Goal: Task Accomplishment & Management: Manage account settings

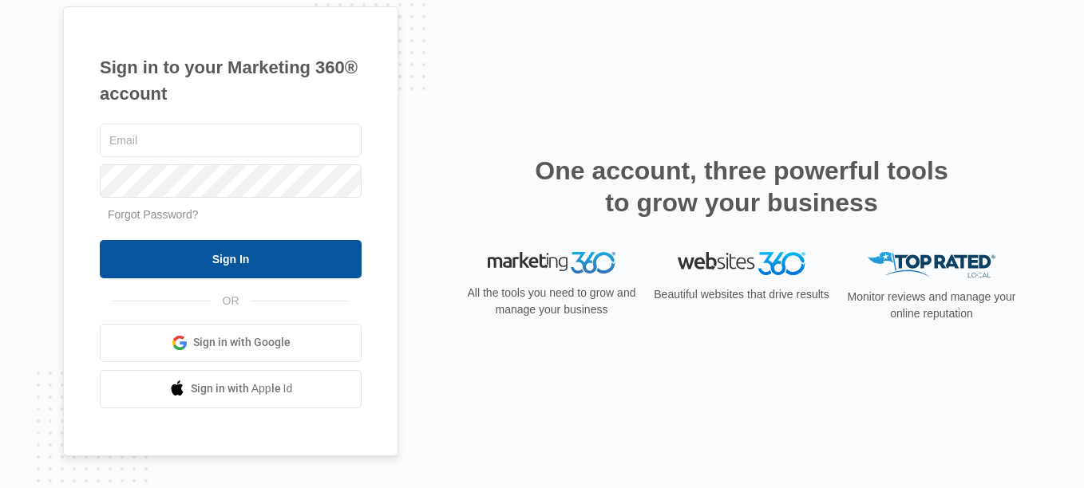
type input "[PERSON_NAME][EMAIL_ADDRESS][DOMAIN_NAME]"
click at [247, 262] on input "Sign In" at bounding box center [231, 259] width 262 height 38
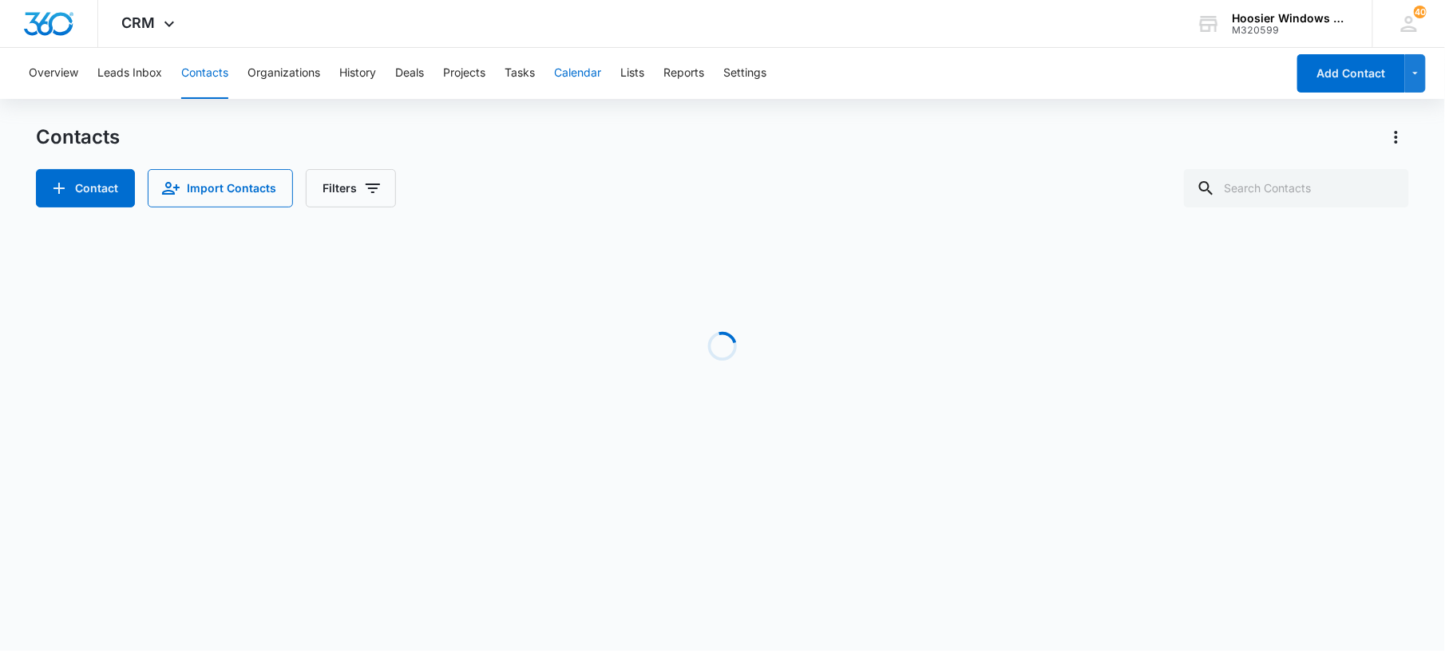
click at [582, 70] on button "Calendar" at bounding box center [577, 73] width 47 height 51
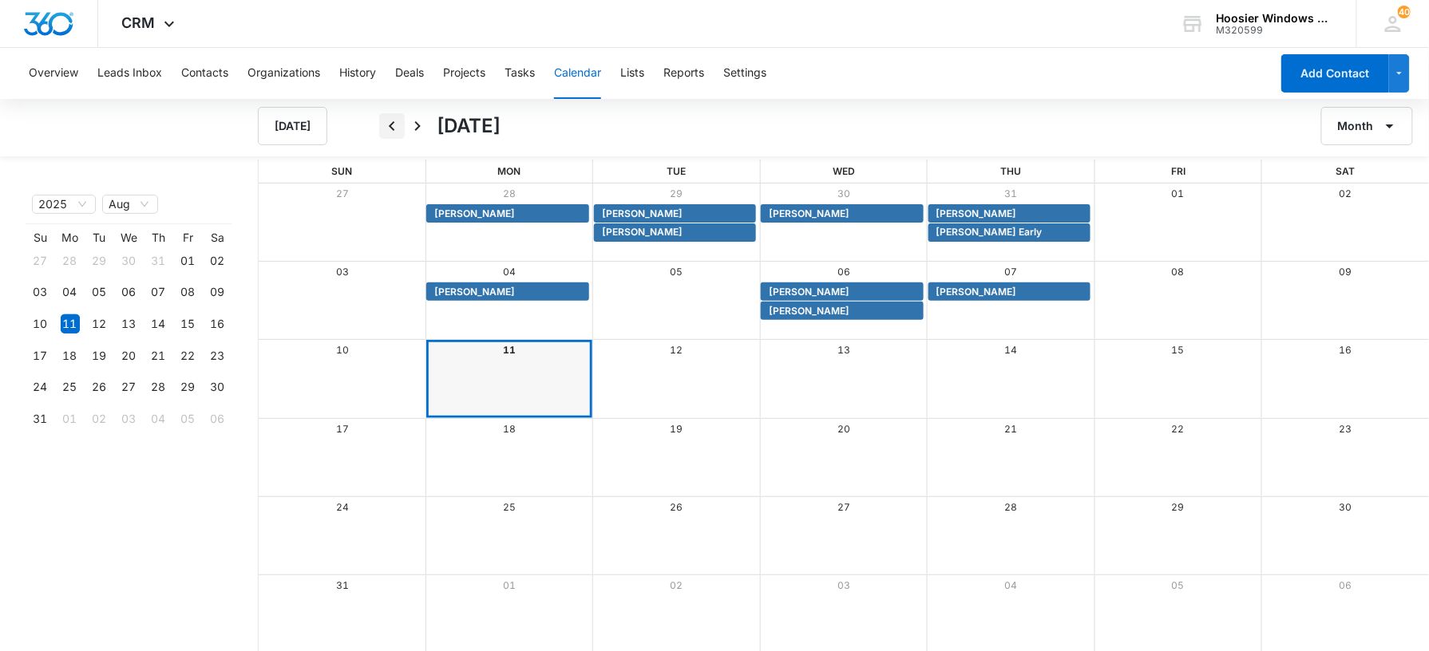
click at [397, 125] on icon "Back" at bounding box center [391, 126] width 19 height 19
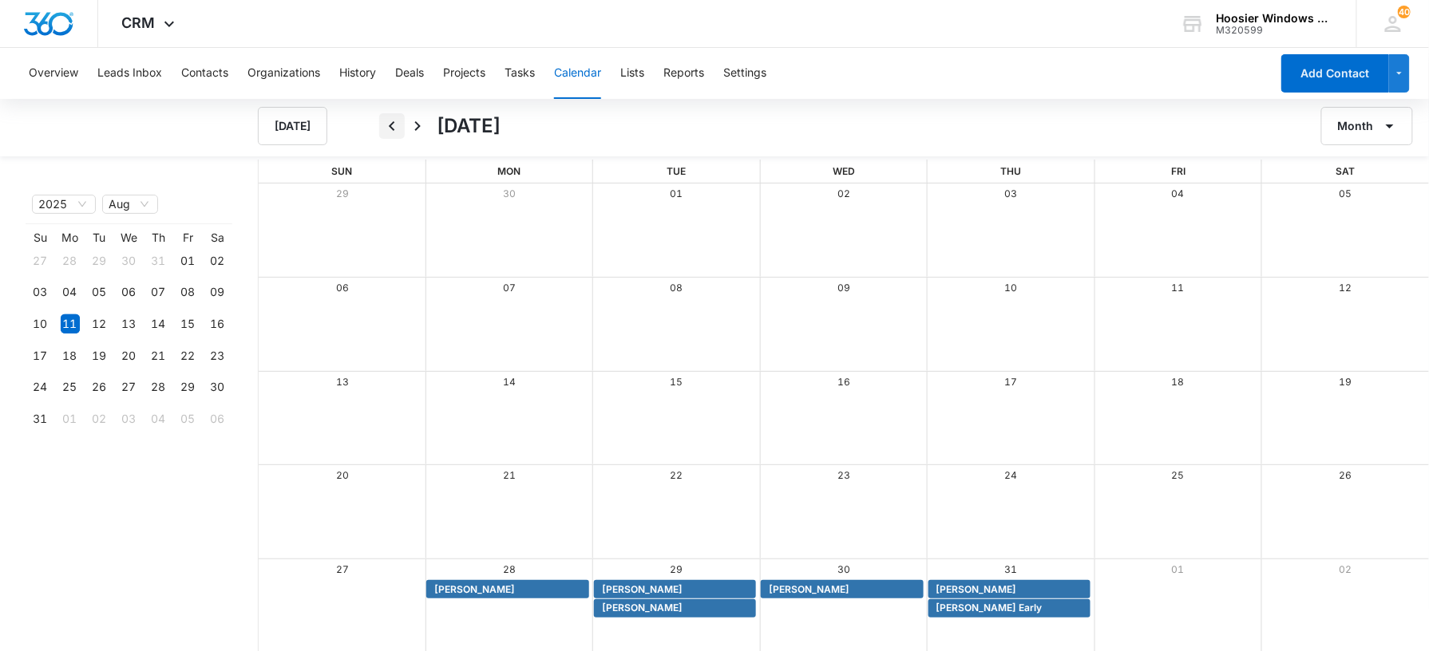
click at [397, 125] on icon "Back" at bounding box center [391, 126] width 19 height 19
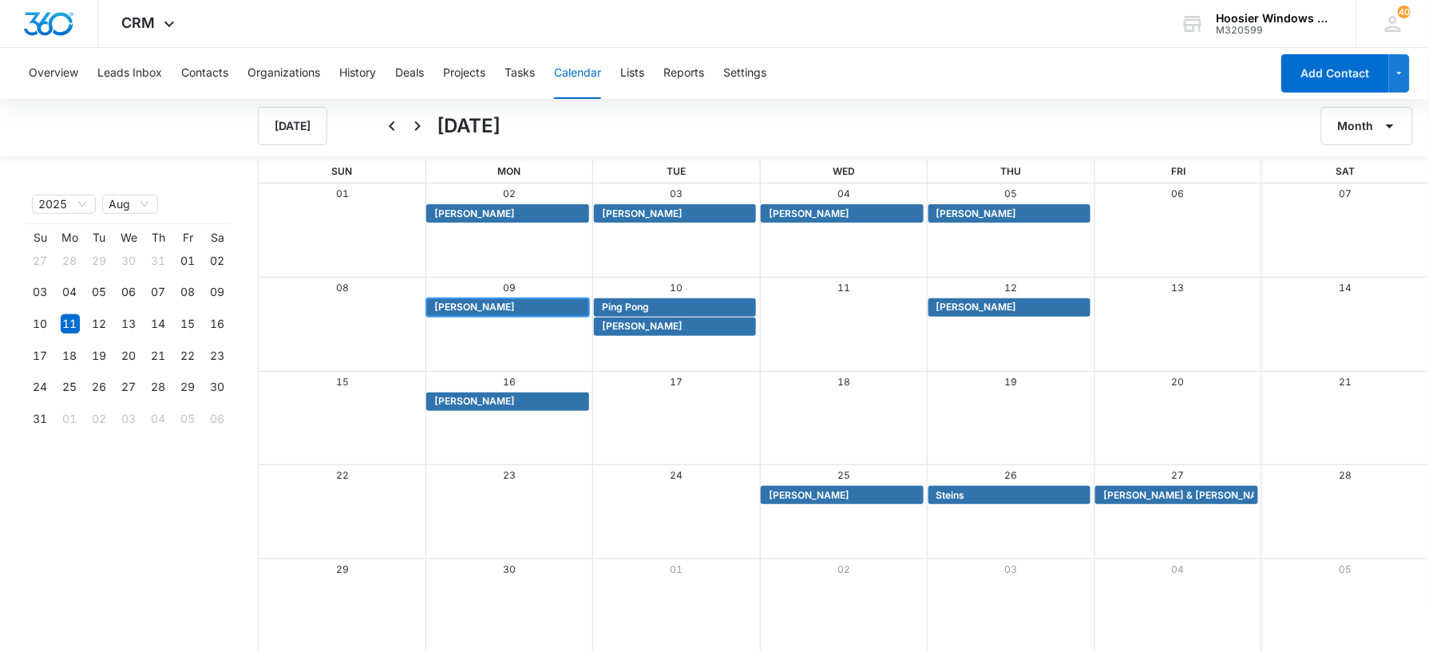
click at [511, 306] on span "[PERSON_NAME]" at bounding box center [509, 307] width 150 height 14
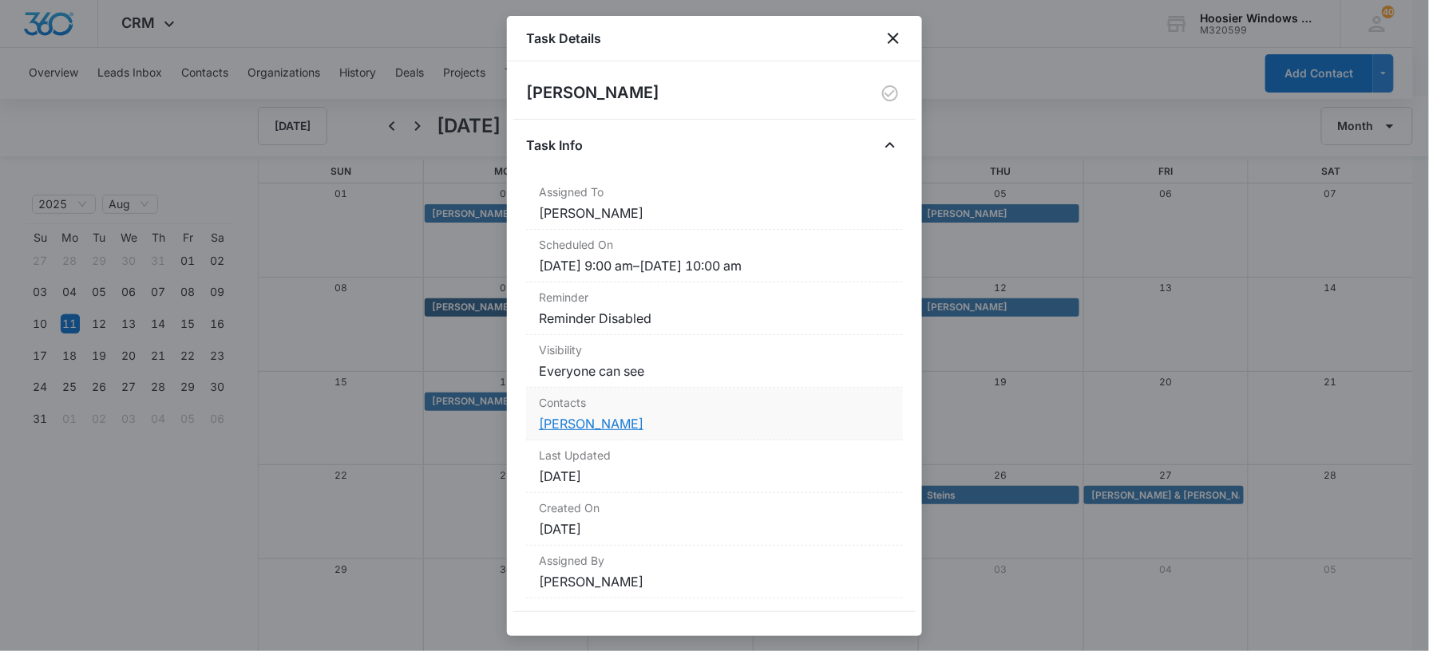
click at [602, 417] on link "[PERSON_NAME]" at bounding box center [591, 424] width 105 height 16
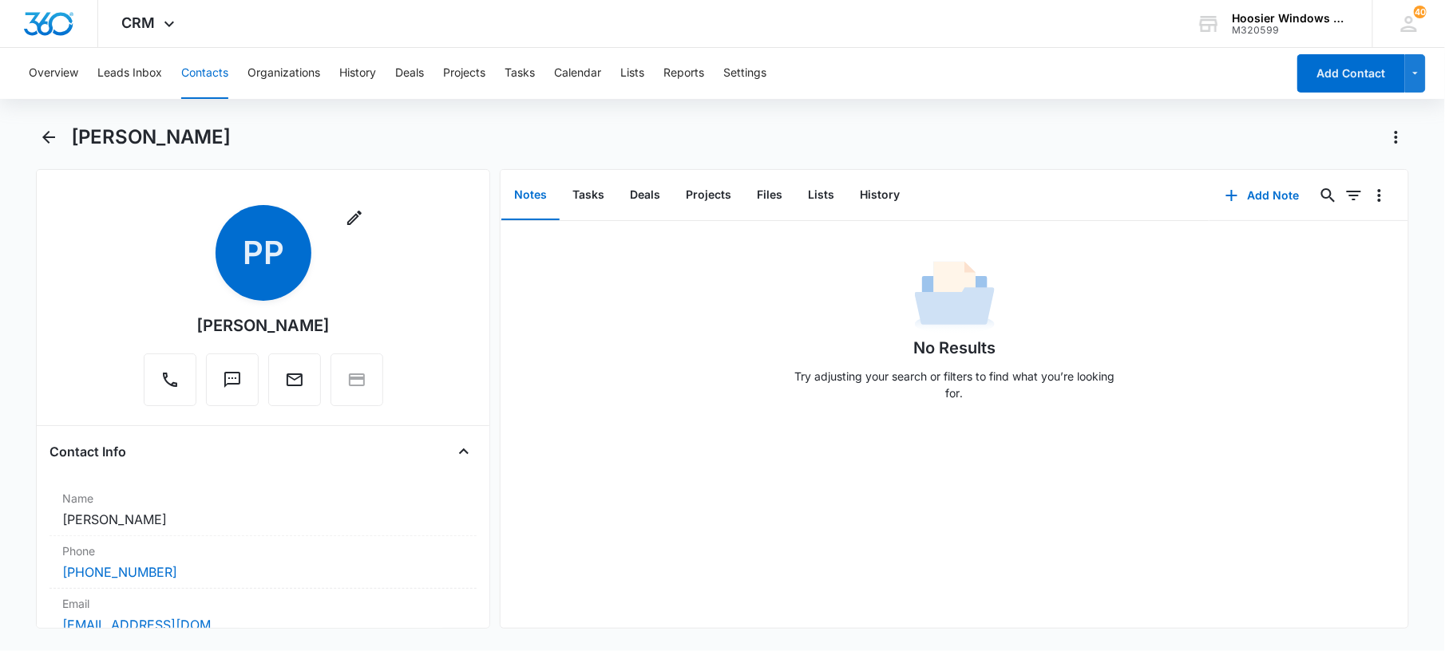
click at [471, 239] on div "Remove PP [PERSON_NAME] Contact Info Name Cancel Save Changes [PERSON_NAME] Pho…" at bounding box center [263, 399] width 454 height 460
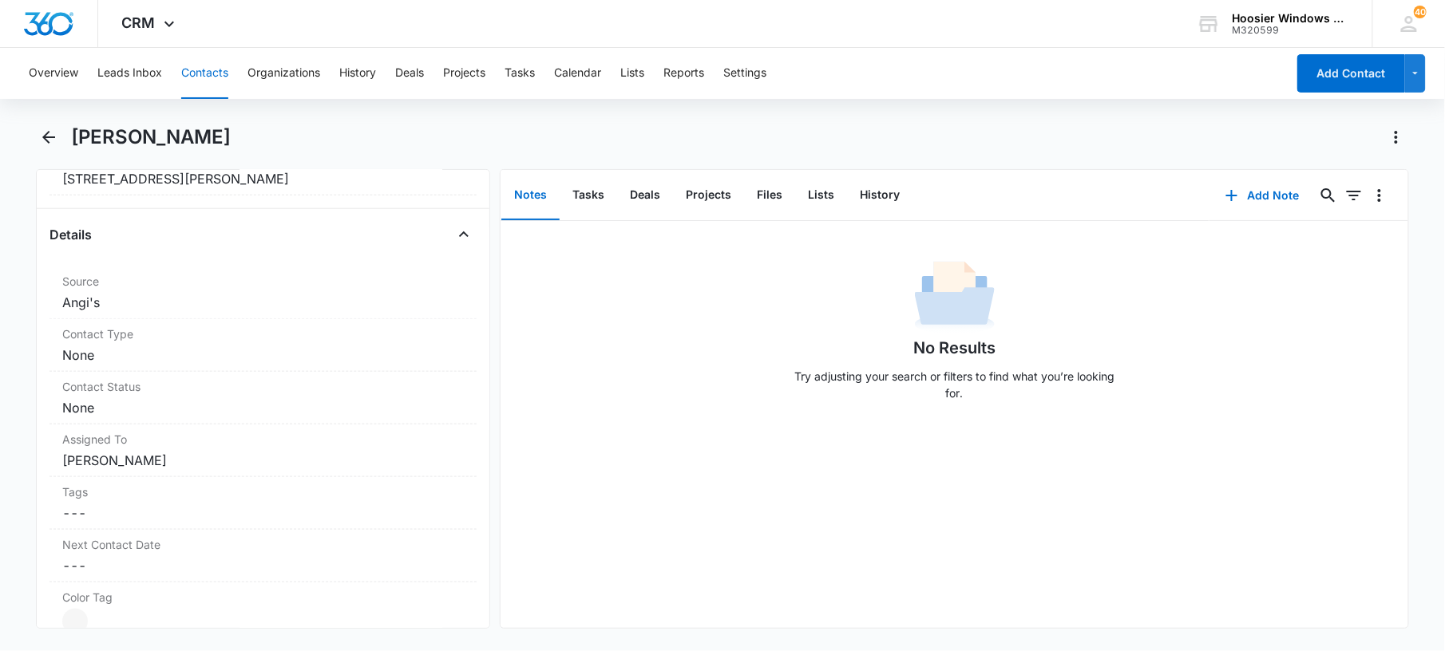
scroll to position [487, 0]
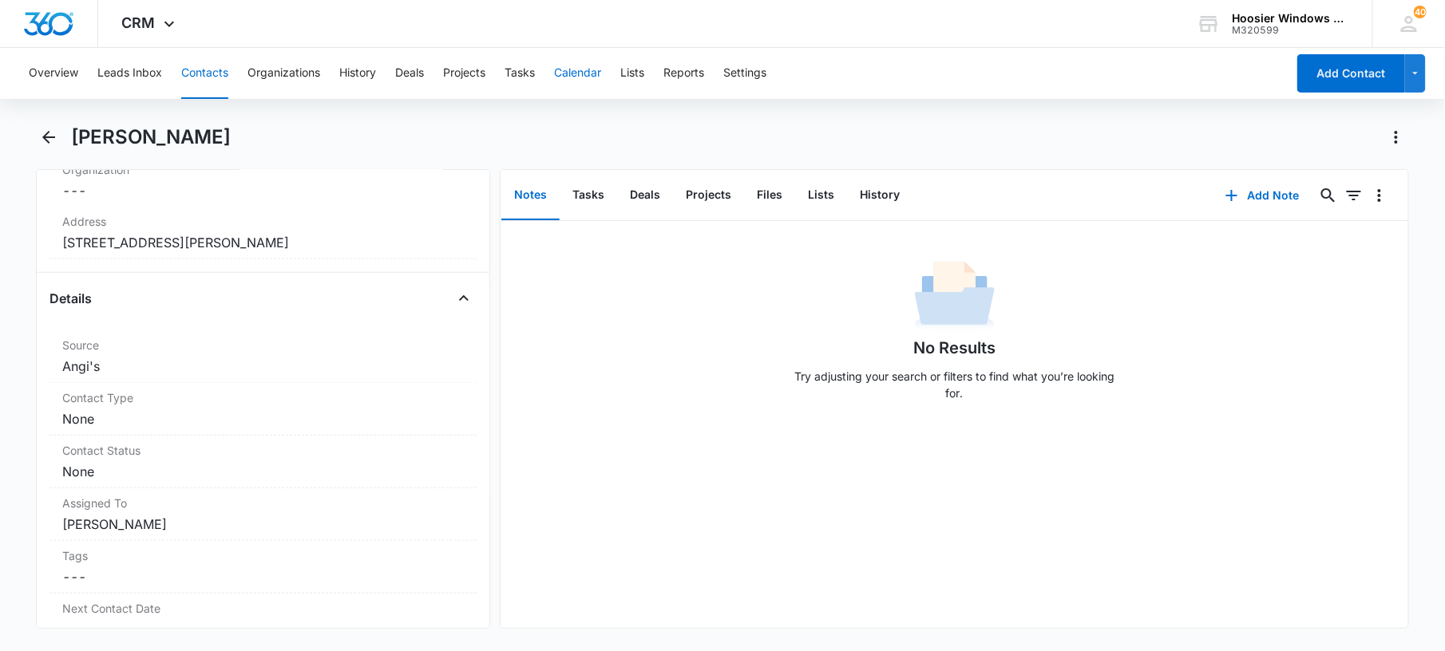
click at [587, 71] on button "Calendar" at bounding box center [577, 73] width 47 height 51
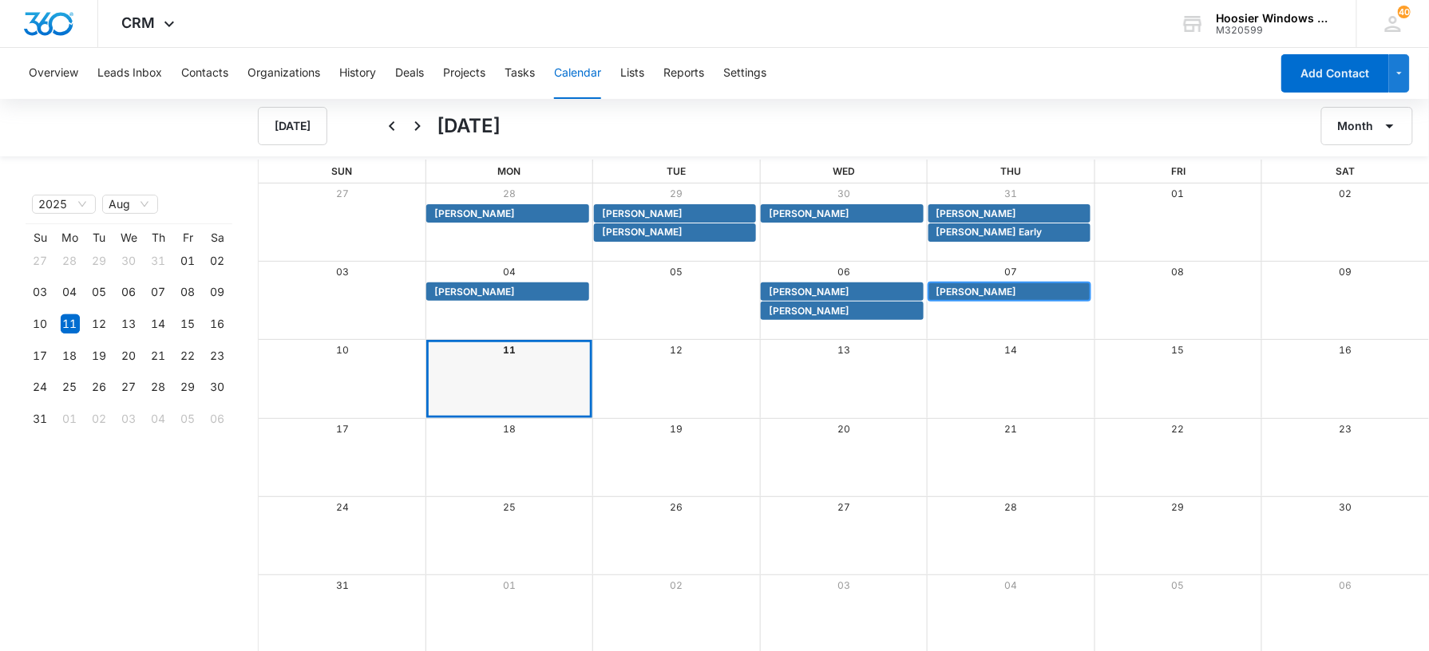
click at [962, 295] on span "[PERSON_NAME]" at bounding box center [976, 292] width 81 height 14
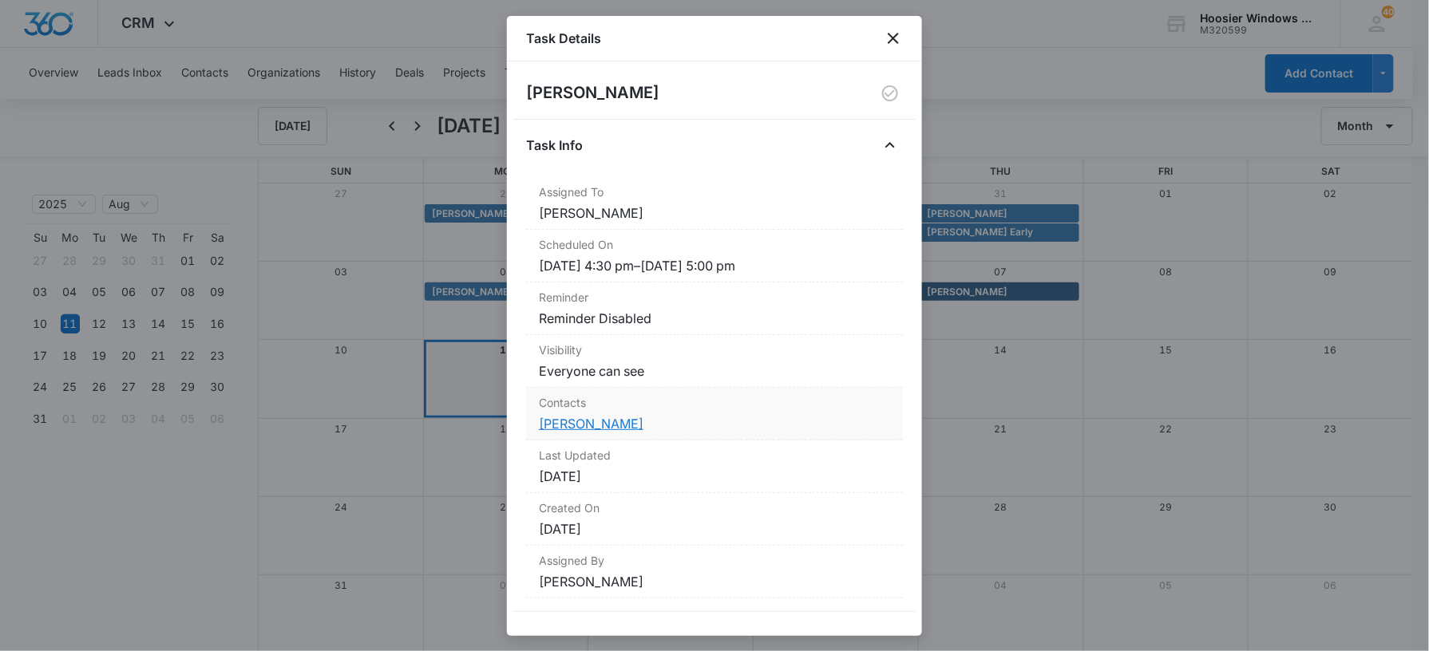
click at [591, 431] on link "[PERSON_NAME]" at bounding box center [591, 424] width 105 height 16
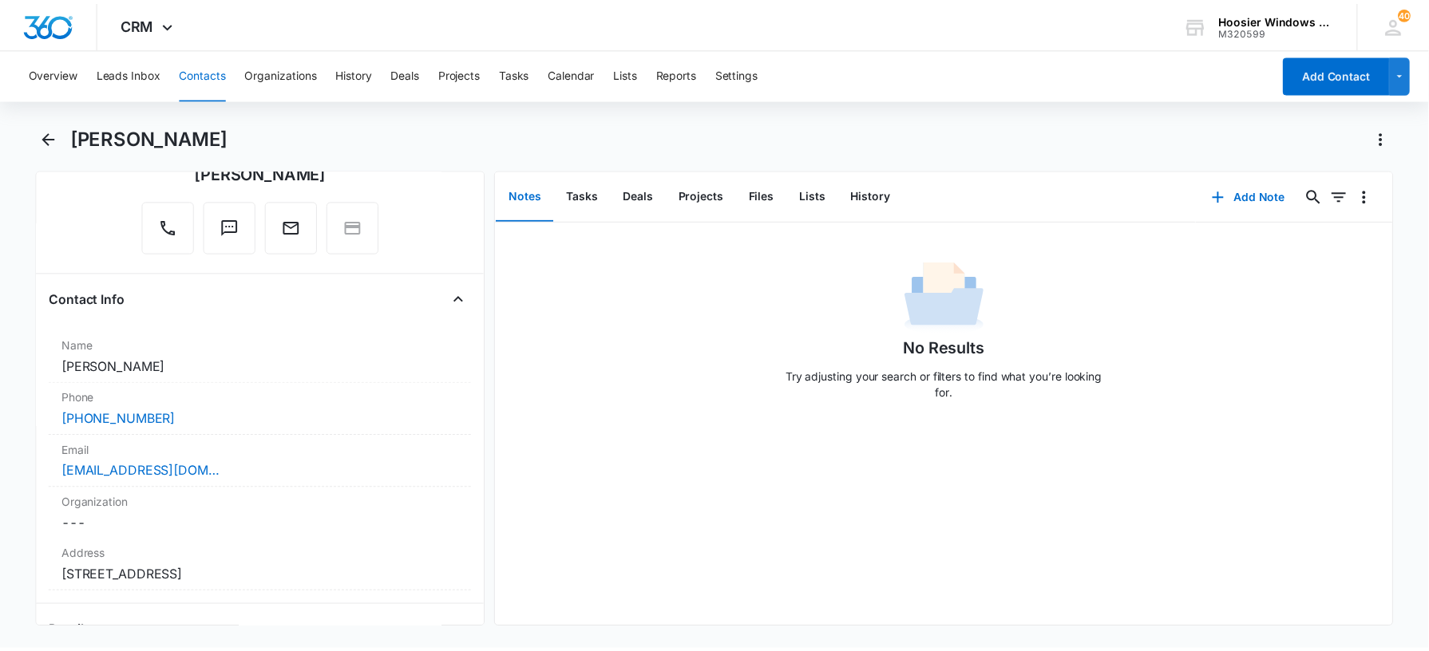
scroll to position [158, 0]
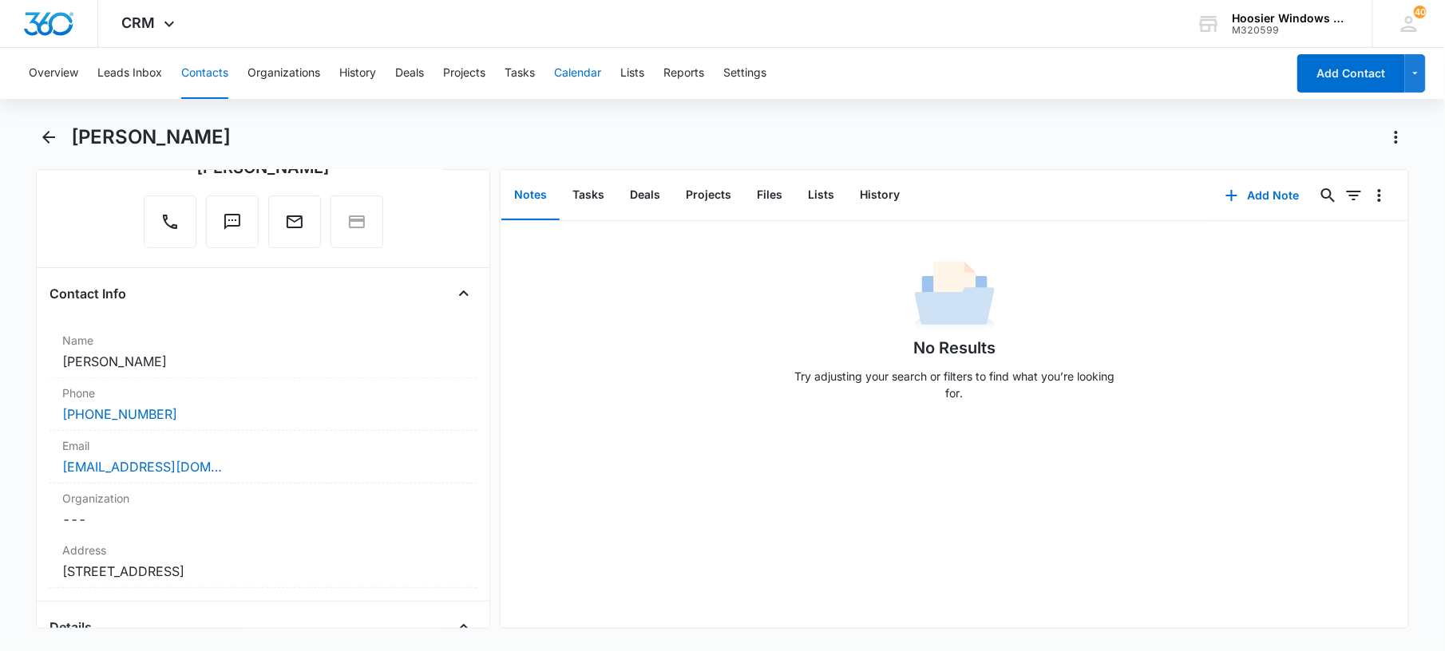
click at [591, 72] on button "Calendar" at bounding box center [577, 73] width 47 height 51
